Goal: Check status: Check status

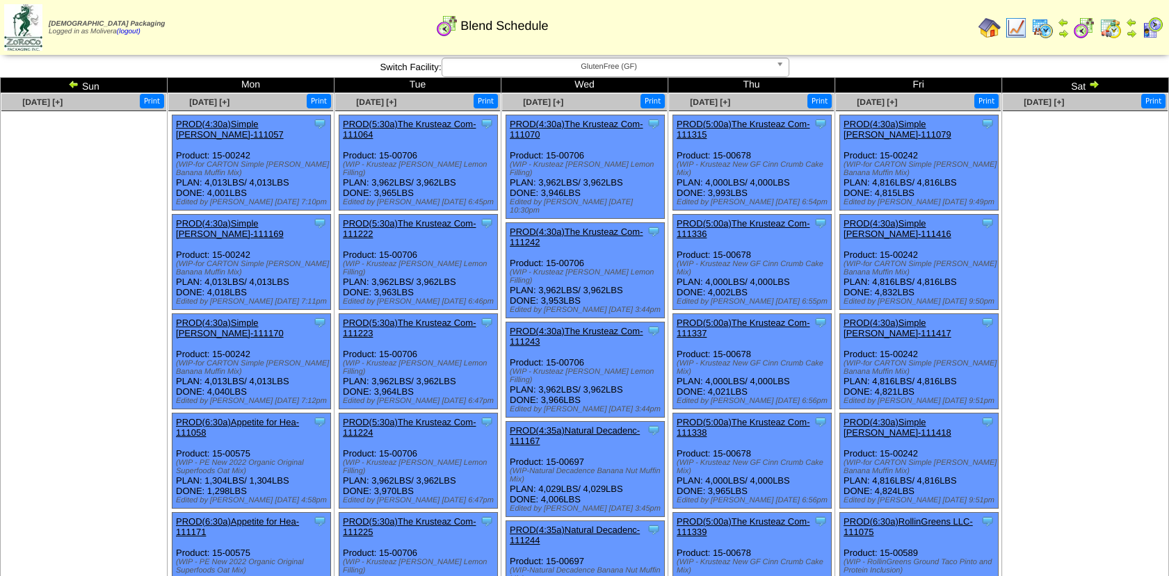
click at [1044, 31] on img at bounding box center [1042, 28] width 22 height 22
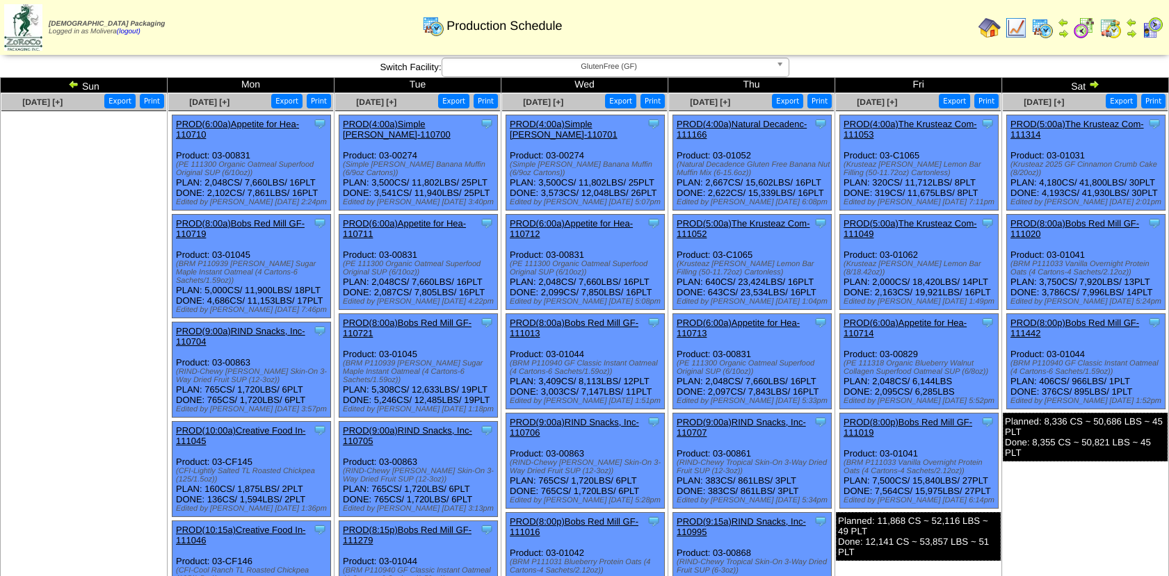
click at [1094, 86] on img at bounding box center [1093, 84] width 11 height 11
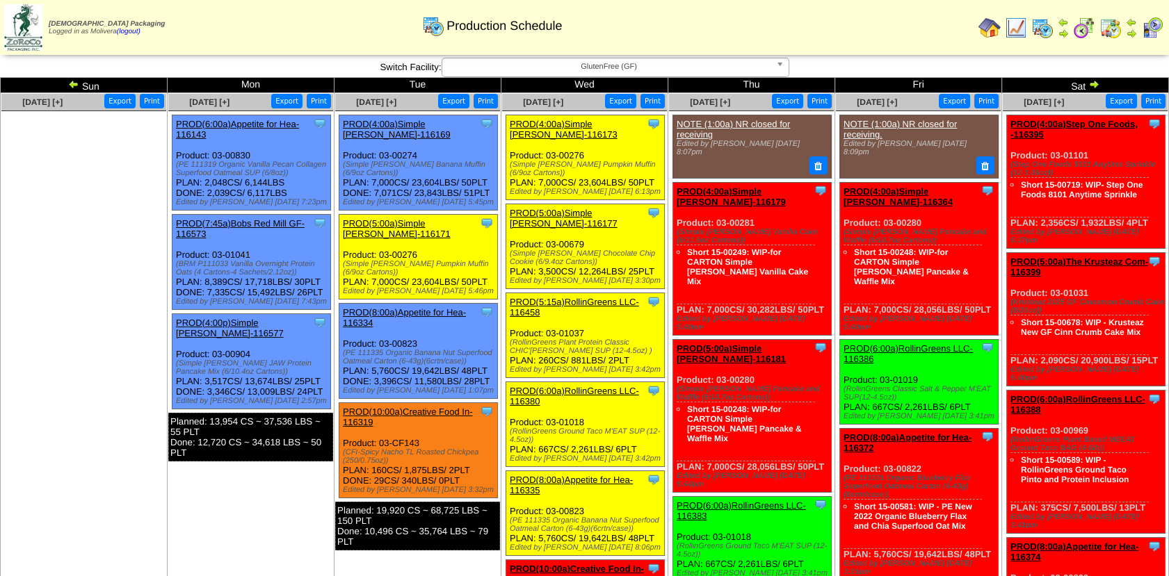
click at [73, 79] on img at bounding box center [73, 84] width 11 height 11
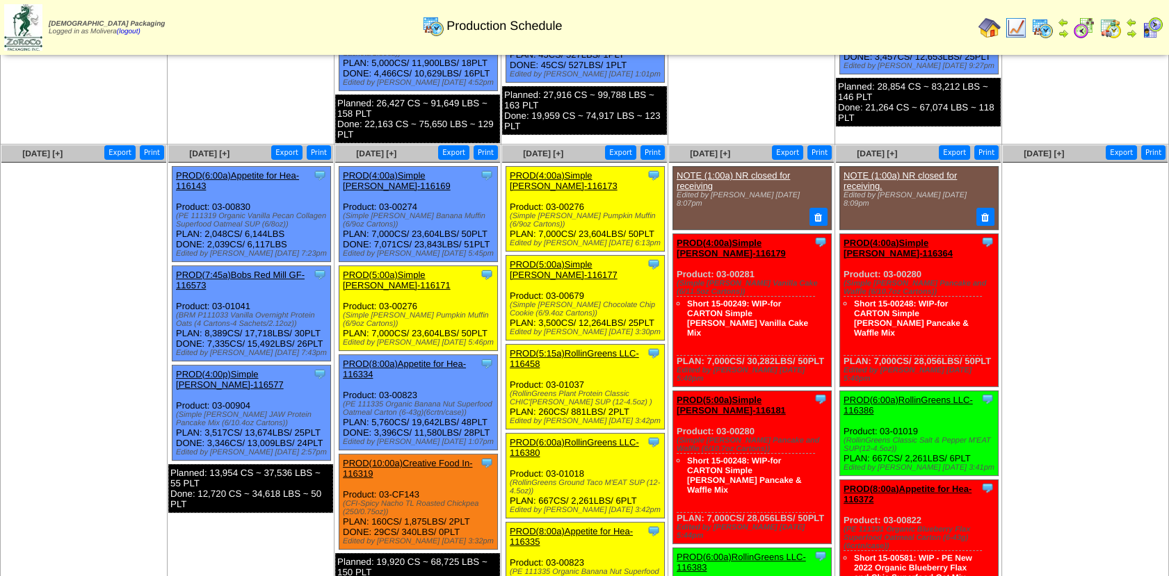
scroll to position [635, 0]
